Goal: Task Accomplishment & Management: Manage account settings

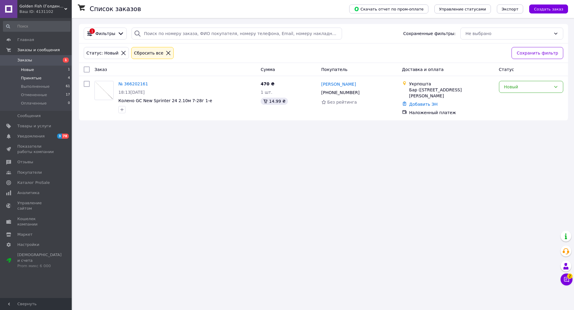
click at [39, 77] on li "Принятые 4" at bounding box center [37, 78] width 74 height 8
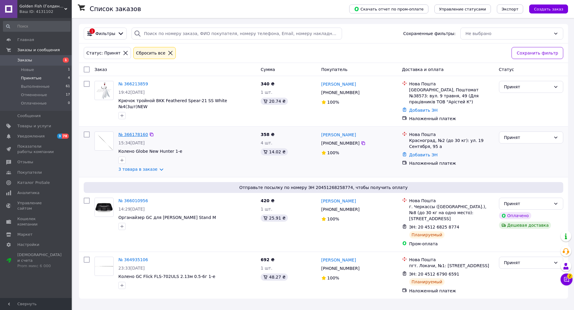
click at [135, 132] on link "№ 366178160" at bounding box center [133, 134] width 30 height 5
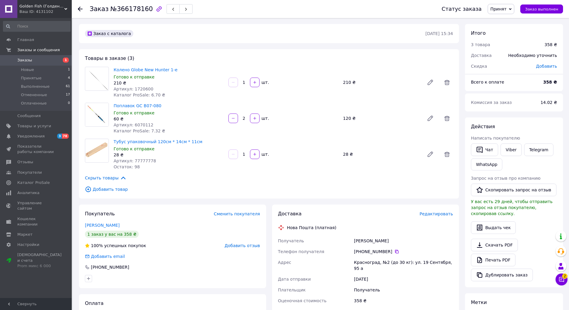
click at [142, 90] on span "Артикул: 1720600" at bounding box center [134, 88] width 40 height 5
copy span "1720600"
click at [137, 124] on span "Артикул: 6070112" at bounding box center [134, 124] width 40 height 5
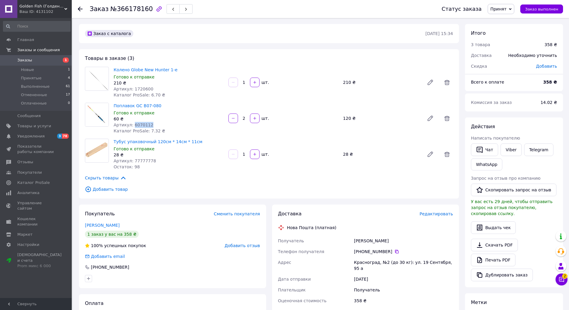
copy span "6070112"
click at [136, 161] on span "Артикул: 77777778" at bounding box center [135, 160] width 42 height 5
copy span "77777778"
click at [395, 253] on icon at bounding box center [397, 252] width 4 height 4
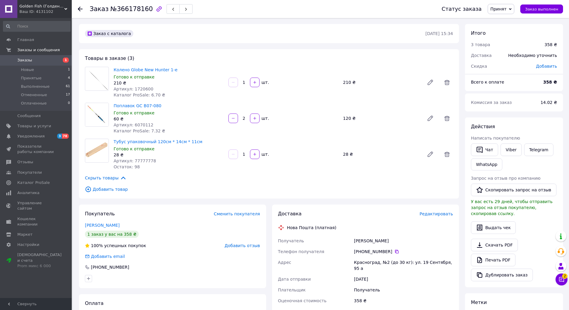
drag, startPoint x: 400, startPoint y: 241, endPoint x: 353, endPoint y: 244, distance: 47.1
click at [353, 244] on div "[PERSON_NAME]" at bounding box center [403, 240] width 101 height 11
copy div "[PERSON_NAME]"
click at [361, 263] on div "Красноград, №2 (до 30 кг): ул. 19 Сентября, 95 а" at bounding box center [403, 265] width 101 height 17
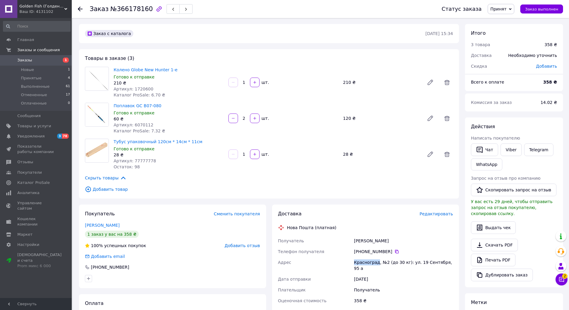
copy div "Красноград"
click at [395, 250] on icon at bounding box center [397, 251] width 5 height 5
click at [367, 262] on div "Красноград, №2 (до 30 кг): ул. 19 Сентября, 95 а" at bounding box center [403, 265] width 101 height 17
click at [368, 262] on div "Красноград, №2 (до 30 кг): ул. 19 Сентября, 95 а" at bounding box center [403, 265] width 101 height 17
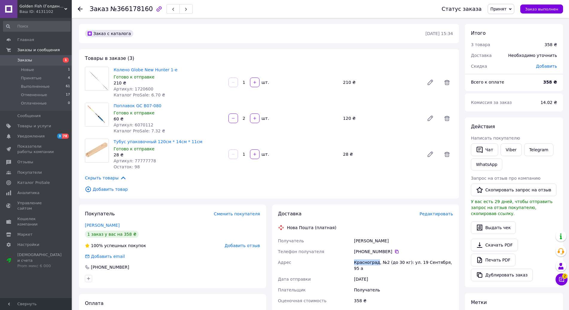
copy div "Красноград"
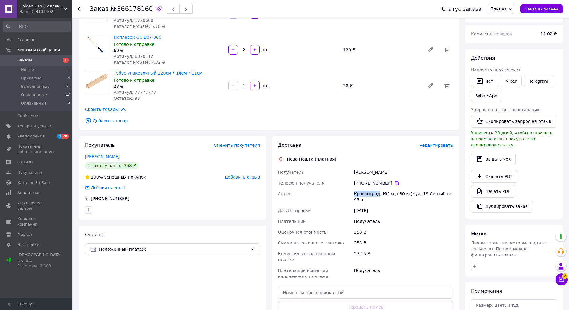
scroll to position [183, 0]
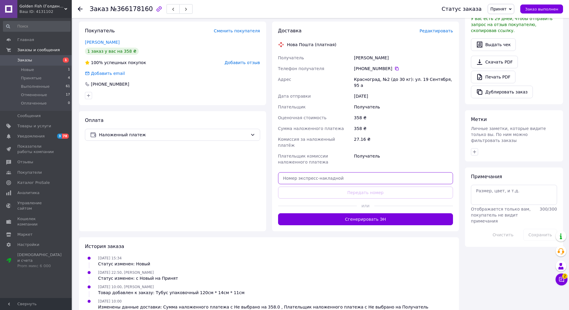
click at [311, 172] on input "text" at bounding box center [365, 178] width 175 height 12
paste input "20451269302102"
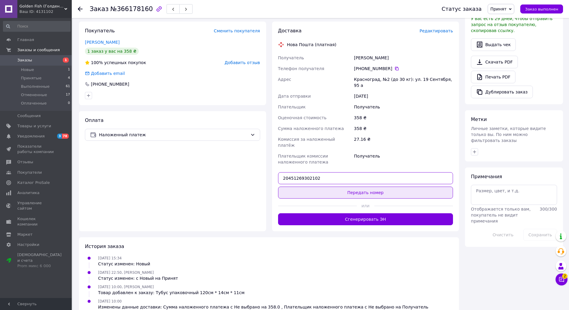
type input "20451269302102"
click at [364, 186] on button "Передать номер" at bounding box center [365, 192] width 175 height 12
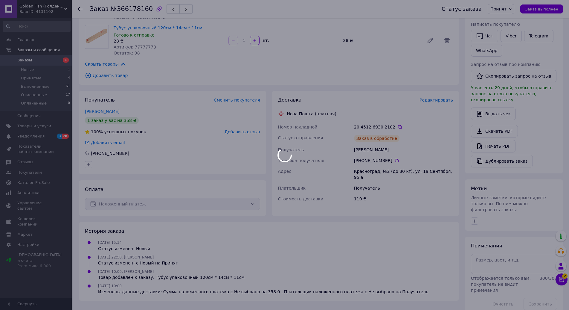
scroll to position [124, 0]
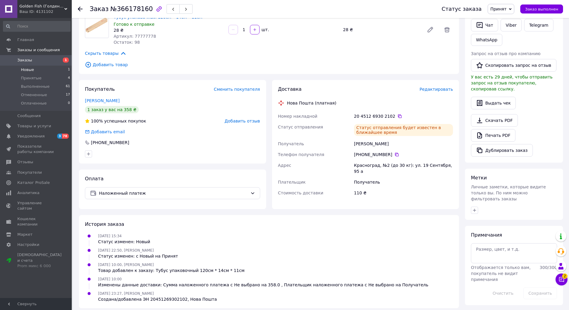
click at [30, 72] on span "Новые" at bounding box center [27, 69] width 13 height 5
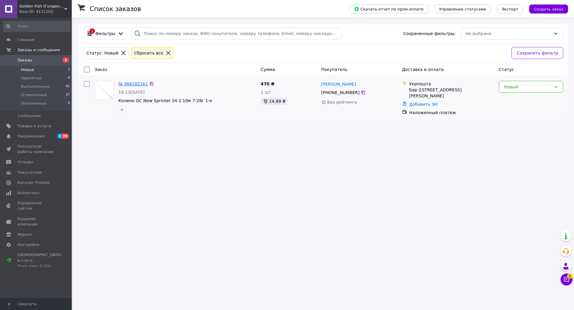
click at [132, 84] on link "№ 366202161" at bounding box center [133, 83] width 30 height 5
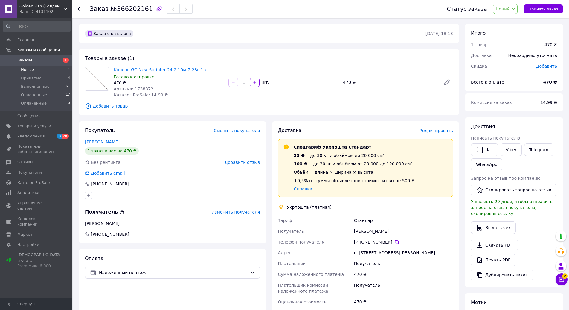
click at [44, 71] on li "Новые 1" at bounding box center [37, 70] width 74 height 8
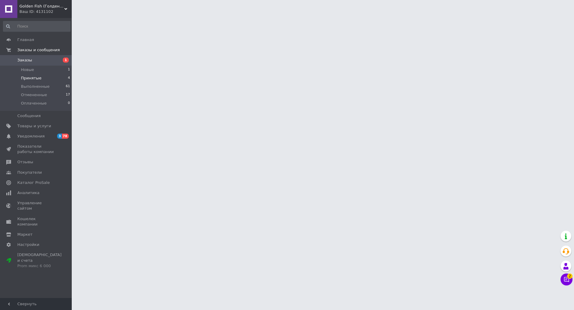
click at [40, 77] on li "Принятые 4" at bounding box center [37, 78] width 74 height 8
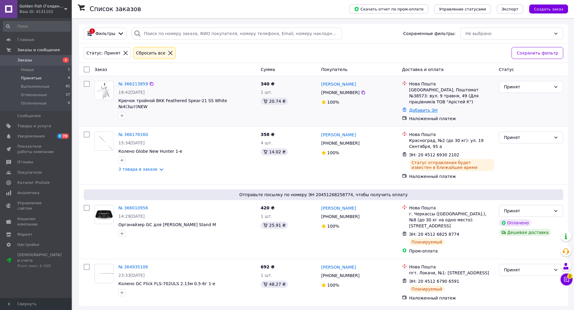
click at [420, 108] on link "Добавить ЭН" at bounding box center [424, 110] width 28 height 5
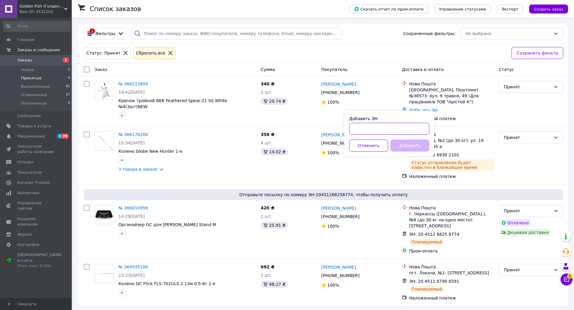
click at [396, 131] on input "Добавить ЭН" at bounding box center [389, 129] width 80 height 12
paste input "20451269302258"
type input "20451269302258"
click at [409, 145] on button "Добавить" at bounding box center [410, 145] width 39 height 12
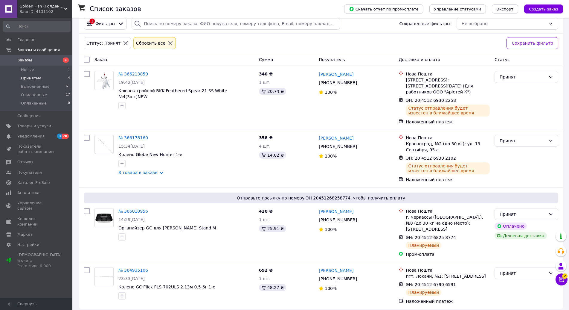
scroll to position [15, 0]
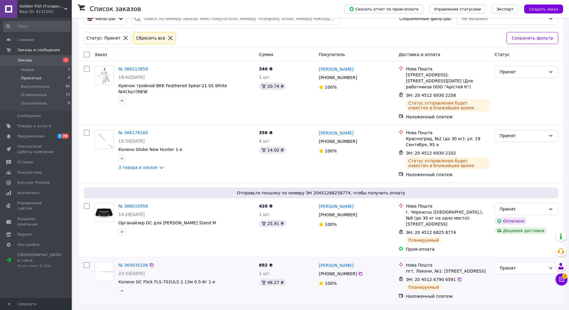
drag, startPoint x: 494, startPoint y: 283, endPoint x: 487, endPoint y: 265, distance: 19.2
click at [494, 282] on div "Принят" at bounding box center [527, 280] width 69 height 42
click at [44, 73] on li "Новые 1" at bounding box center [37, 70] width 74 height 8
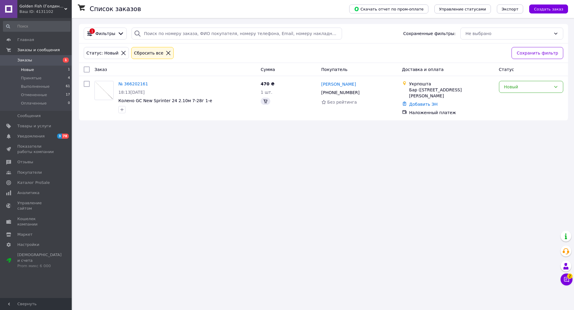
click at [40, 69] on li "Новые 1" at bounding box center [37, 70] width 74 height 8
click at [31, 73] on li "Новые 1" at bounding box center [37, 70] width 74 height 8
click at [42, 78] on li "Принятые 4" at bounding box center [37, 78] width 74 height 8
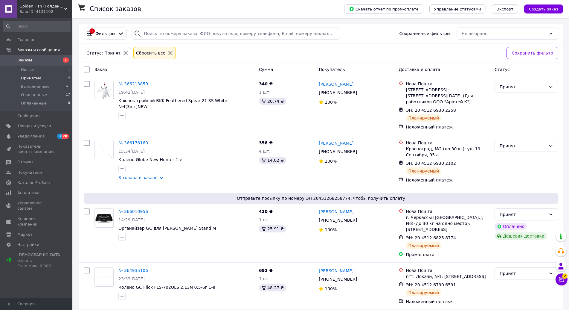
click at [54, 79] on li "Принятые 4" at bounding box center [37, 78] width 74 height 8
click at [50, 72] on li "Новые 1" at bounding box center [37, 70] width 74 height 8
